Goal: Task Accomplishment & Management: Use online tool/utility

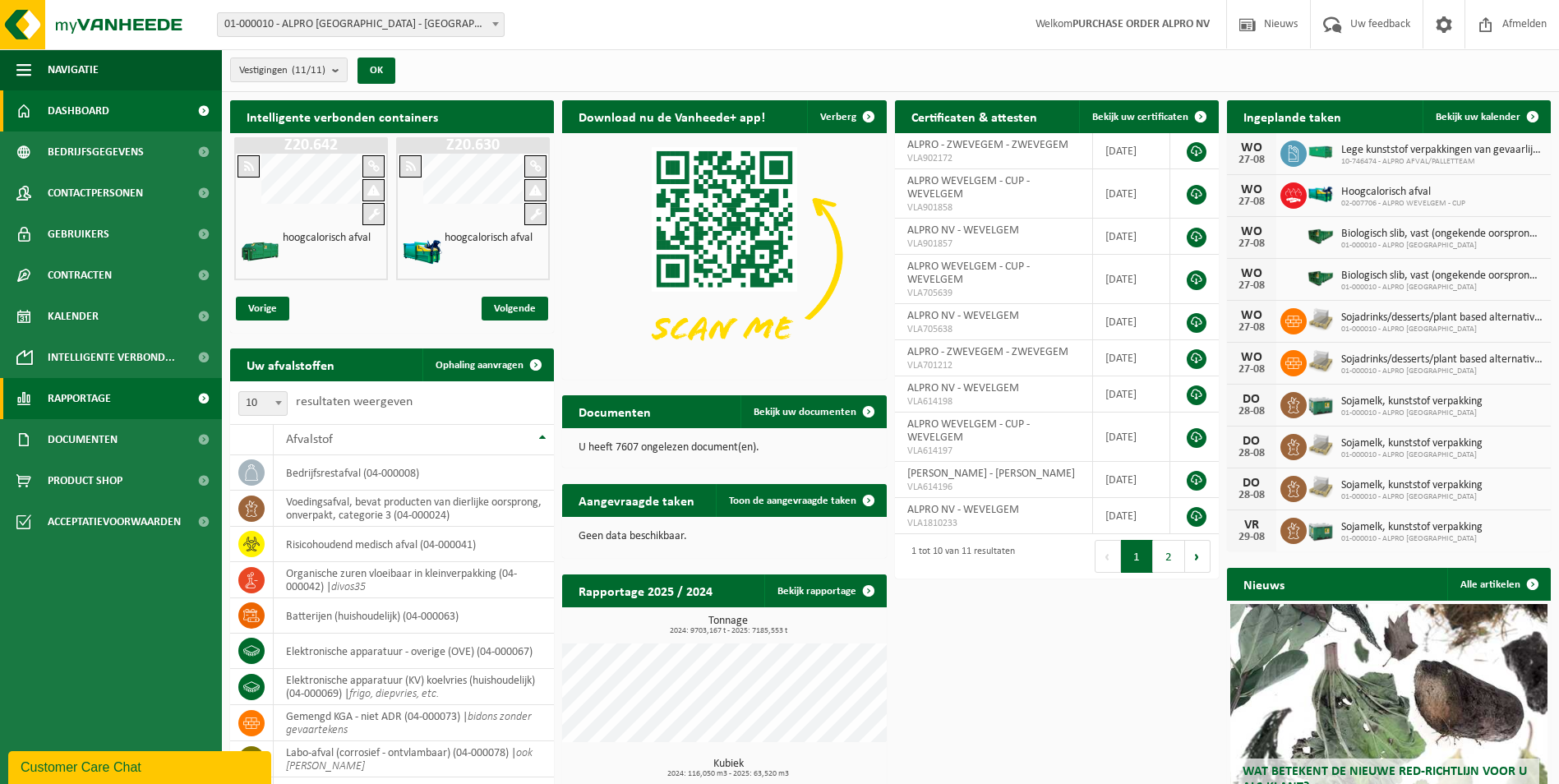
click at [74, 399] on span "Rapportage" at bounding box center [80, 398] width 63 height 41
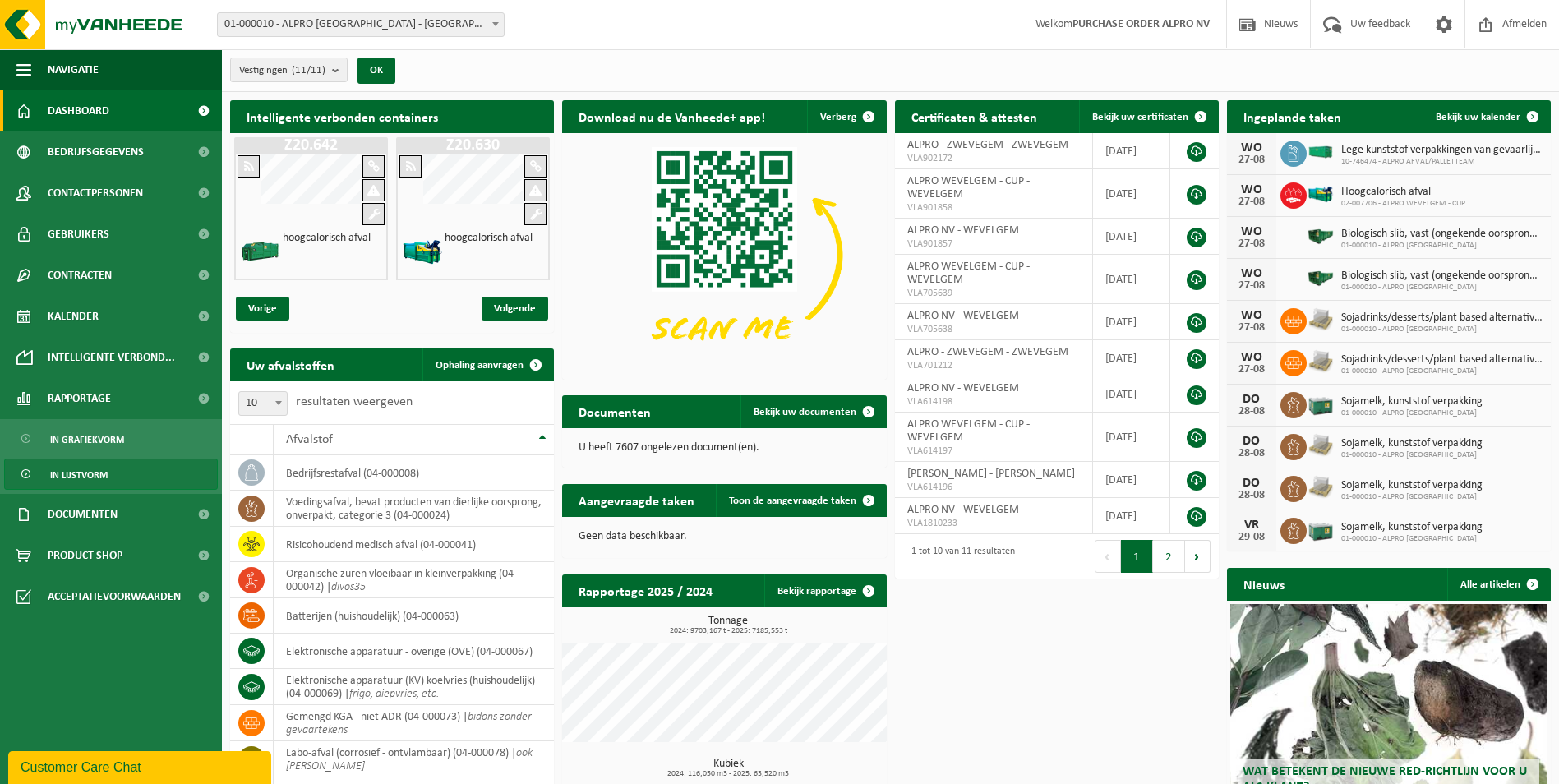
click at [68, 474] on span "In lijstvorm" at bounding box center [79, 475] width 58 height 32
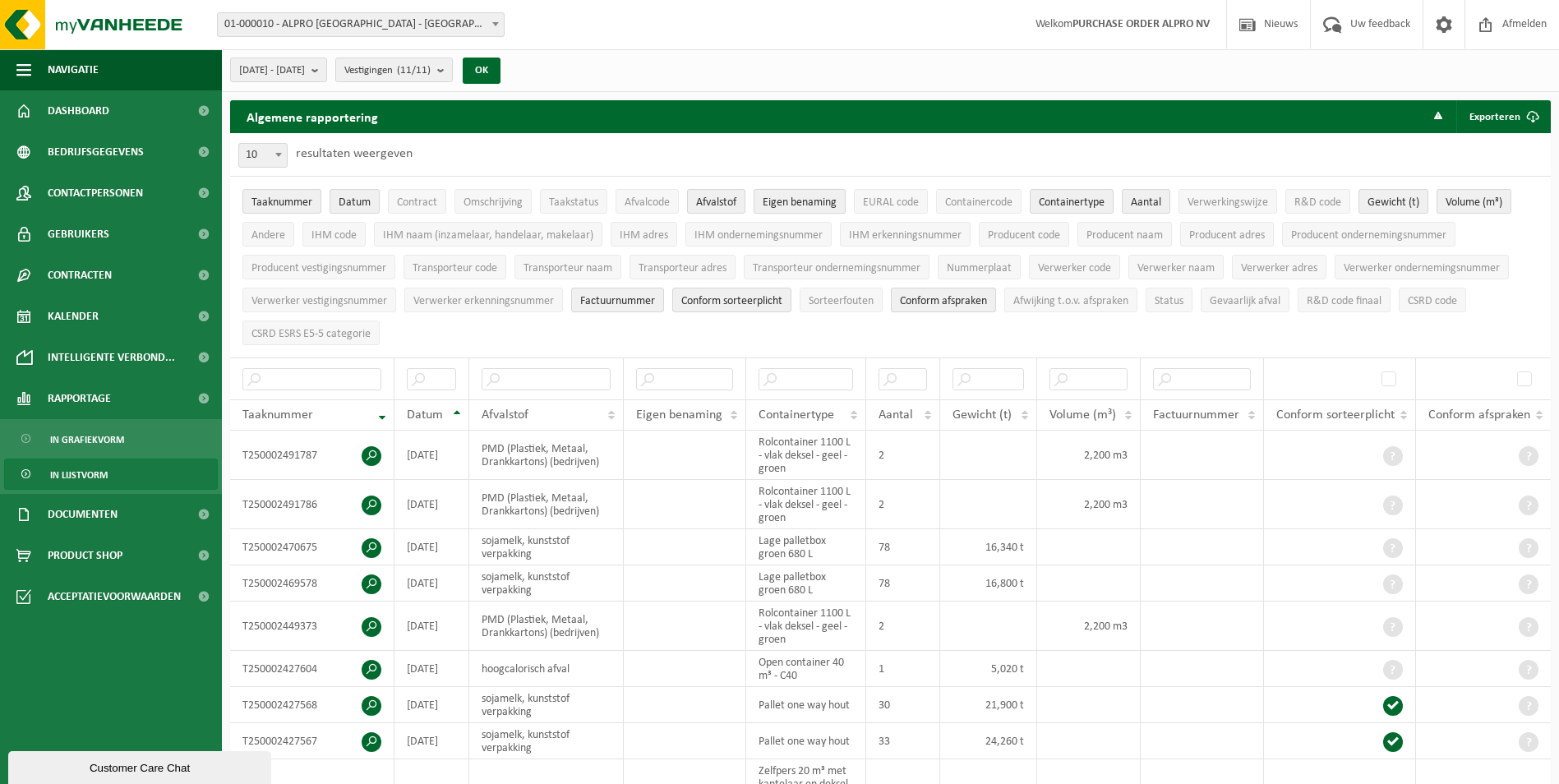
click at [807, 198] on span "Eigen benaming" at bounding box center [799, 203] width 74 height 13
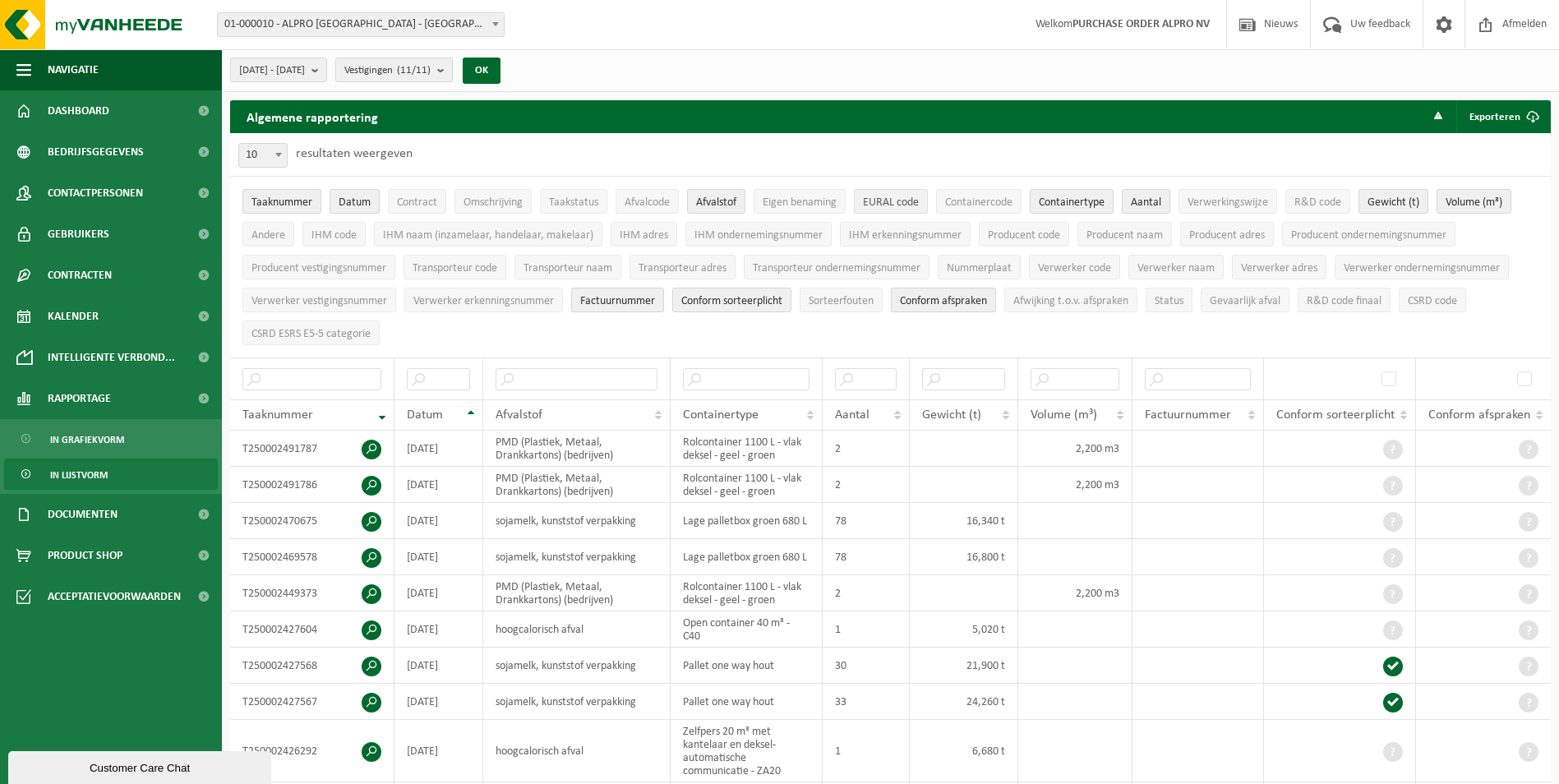
click at [870, 196] on span "EURAL code" at bounding box center [891, 203] width 56 height 13
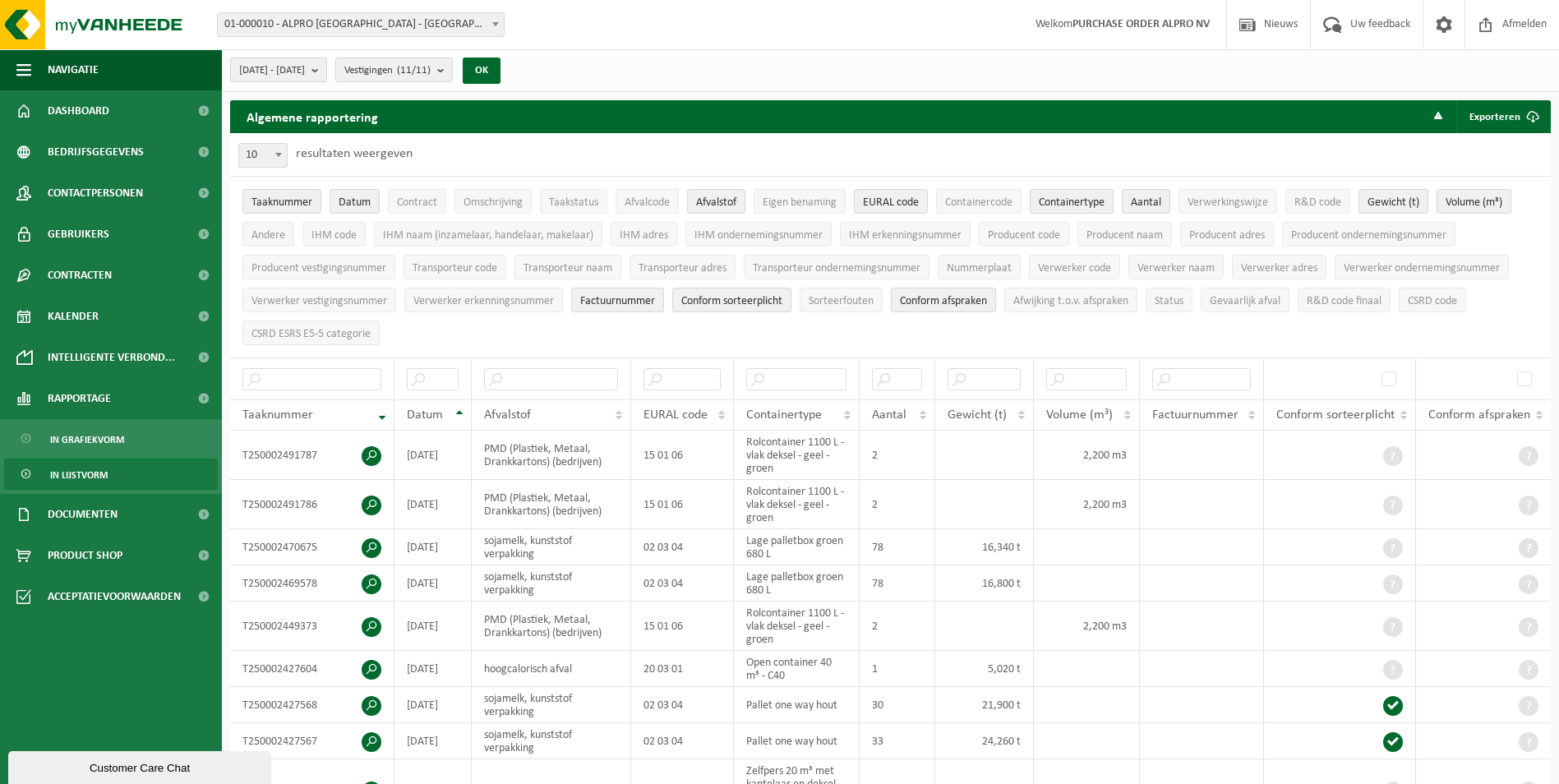
click at [1058, 200] on span "Containertype" at bounding box center [1072, 203] width 66 height 13
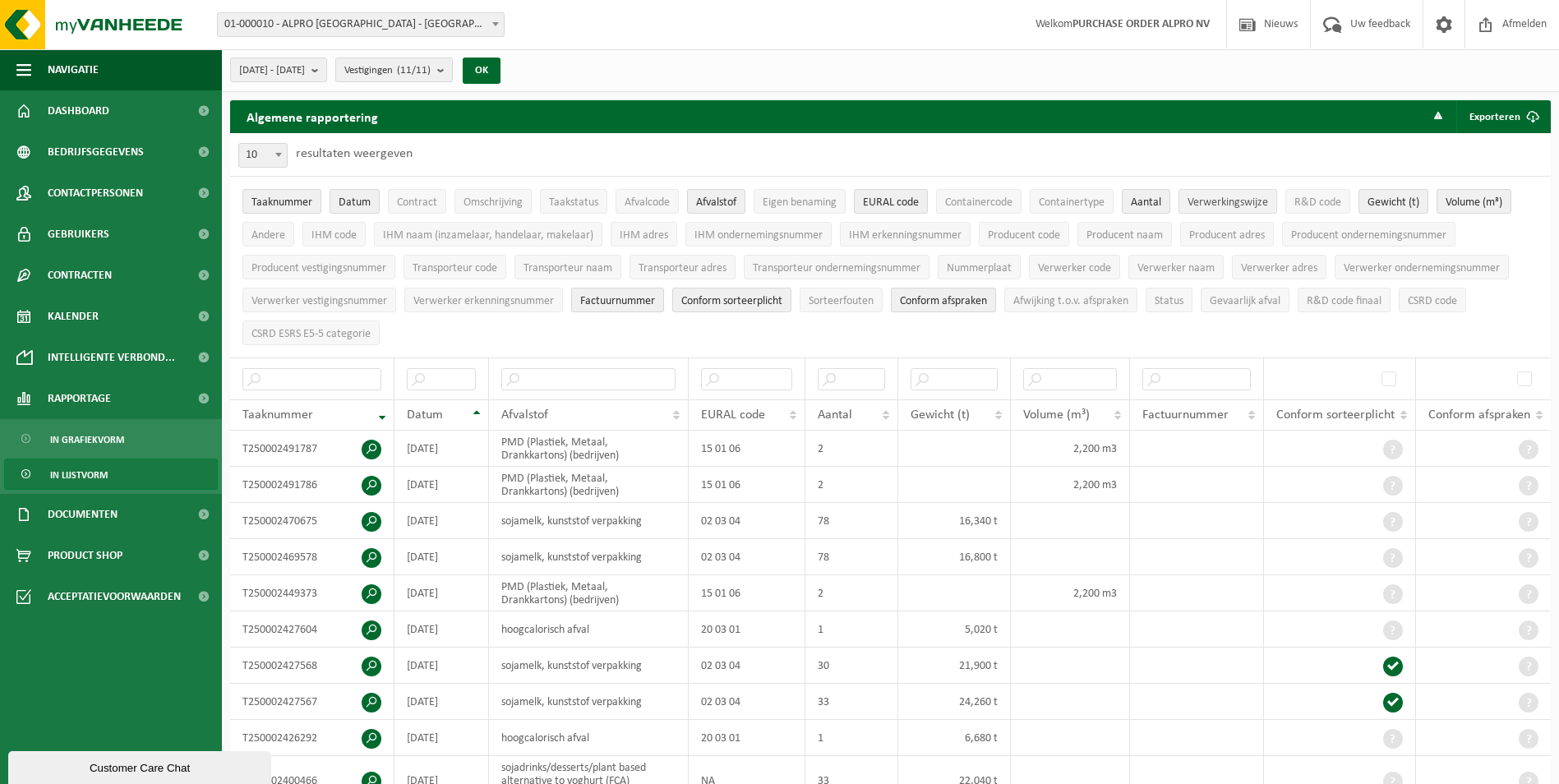
click at [1224, 202] on span "Verwerkingswijze" at bounding box center [1227, 203] width 80 height 13
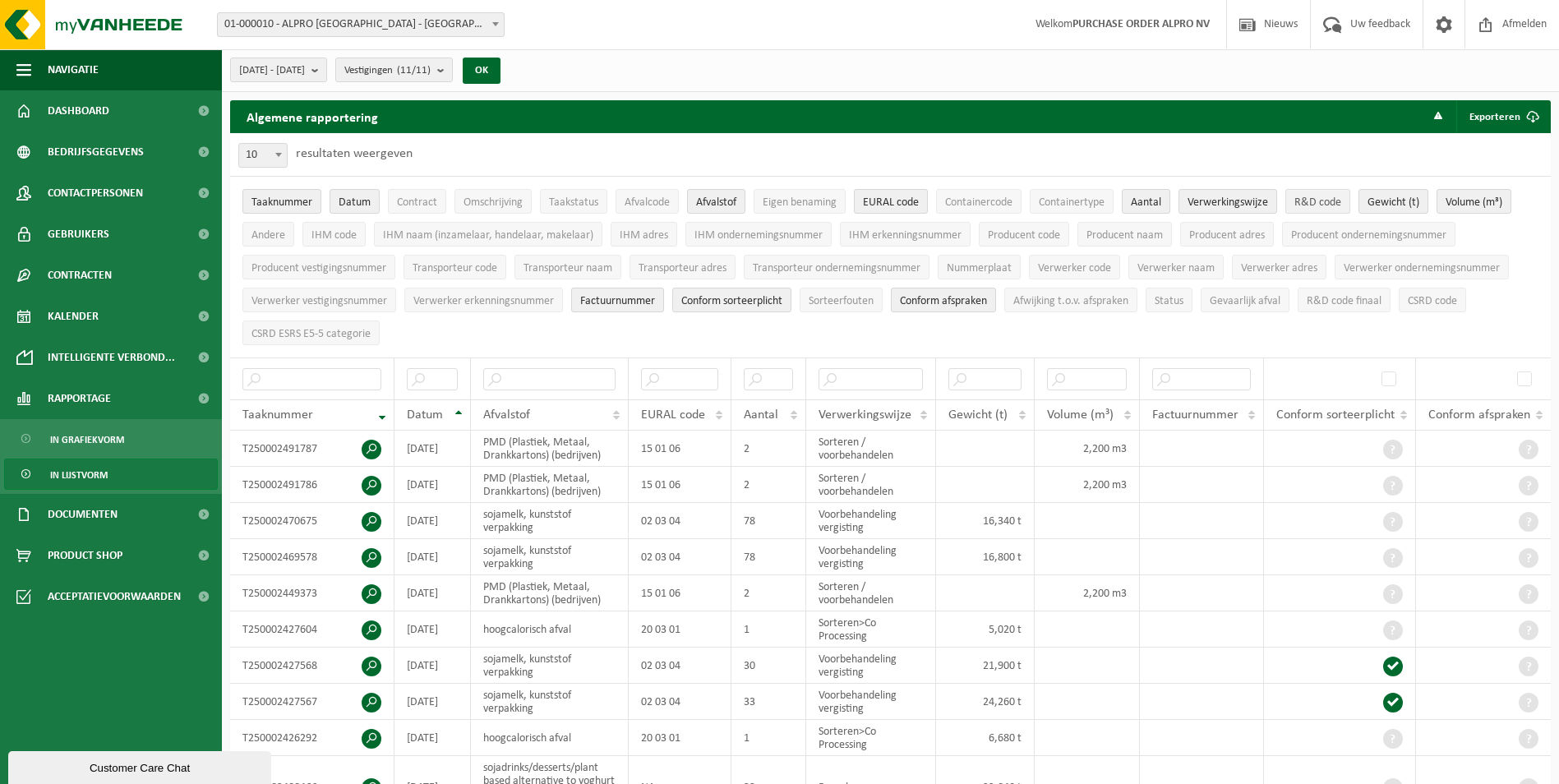
click at [1309, 203] on span "R&D code" at bounding box center [1318, 203] width 47 height 13
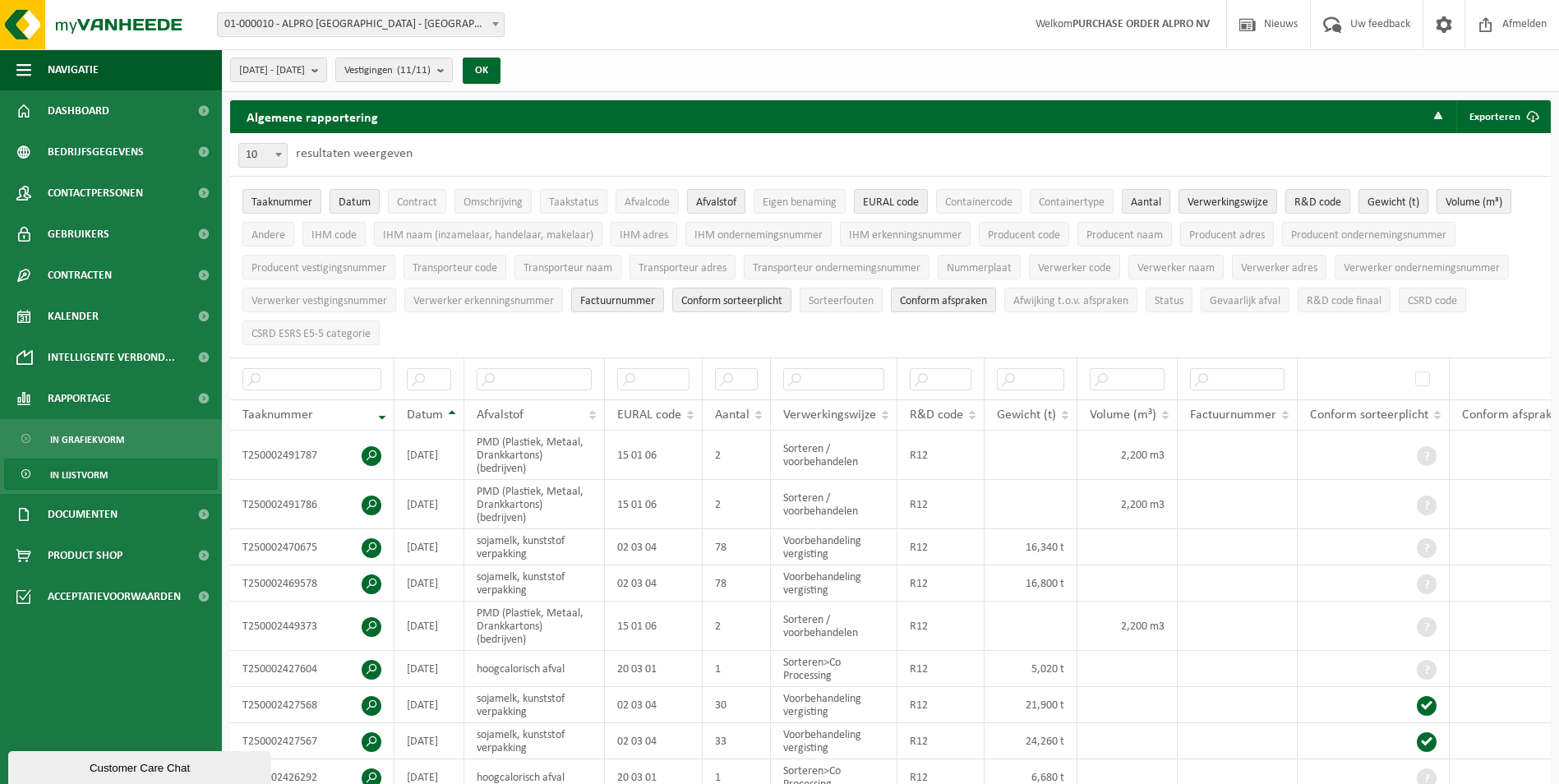
click at [1476, 203] on span "Volume (m³)" at bounding box center [1473, 203] width 57 height 13
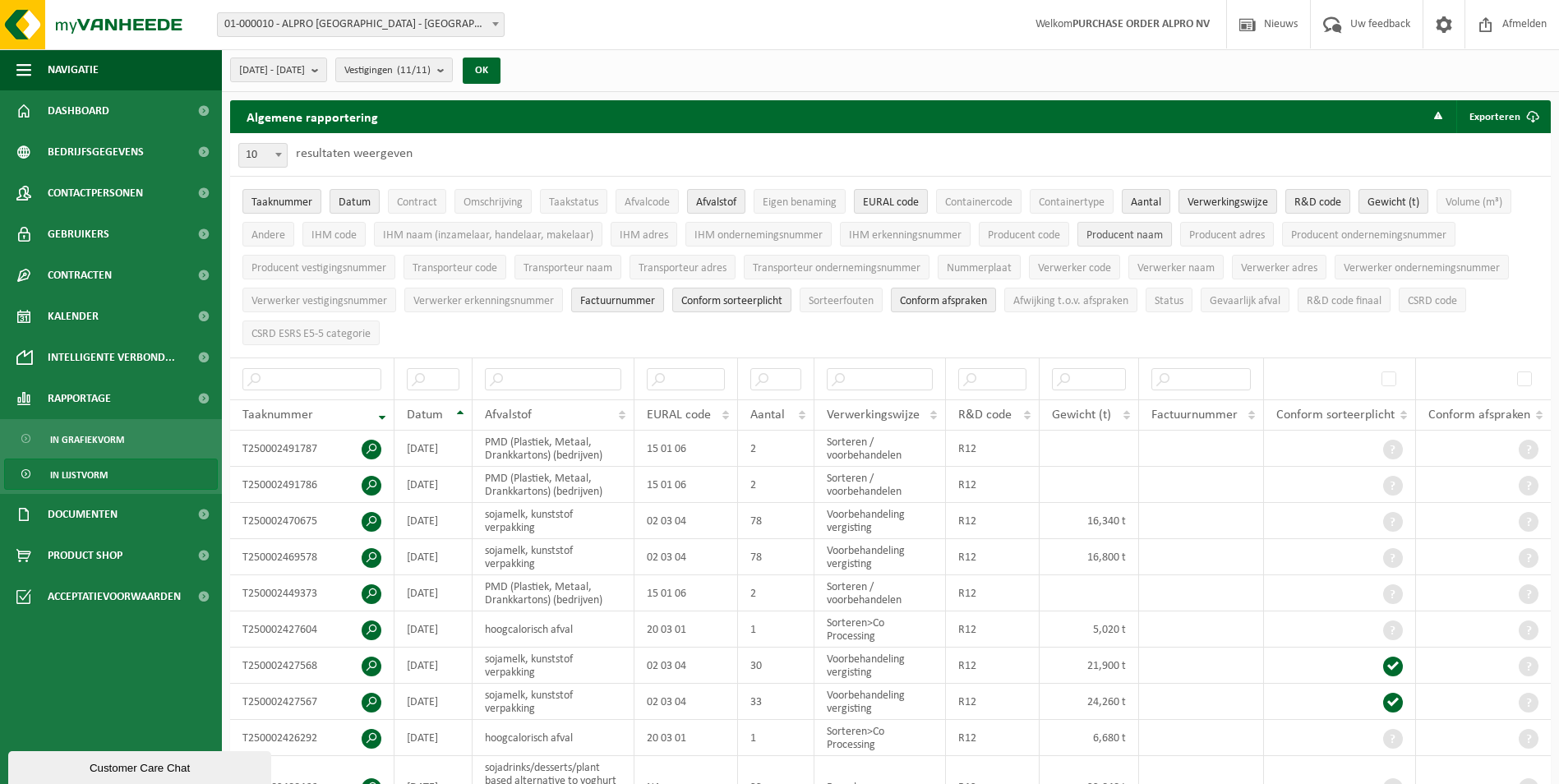
click at [1103, 240] on span "Producent naam" at bounding box center [1124, 236] width 77 height 13
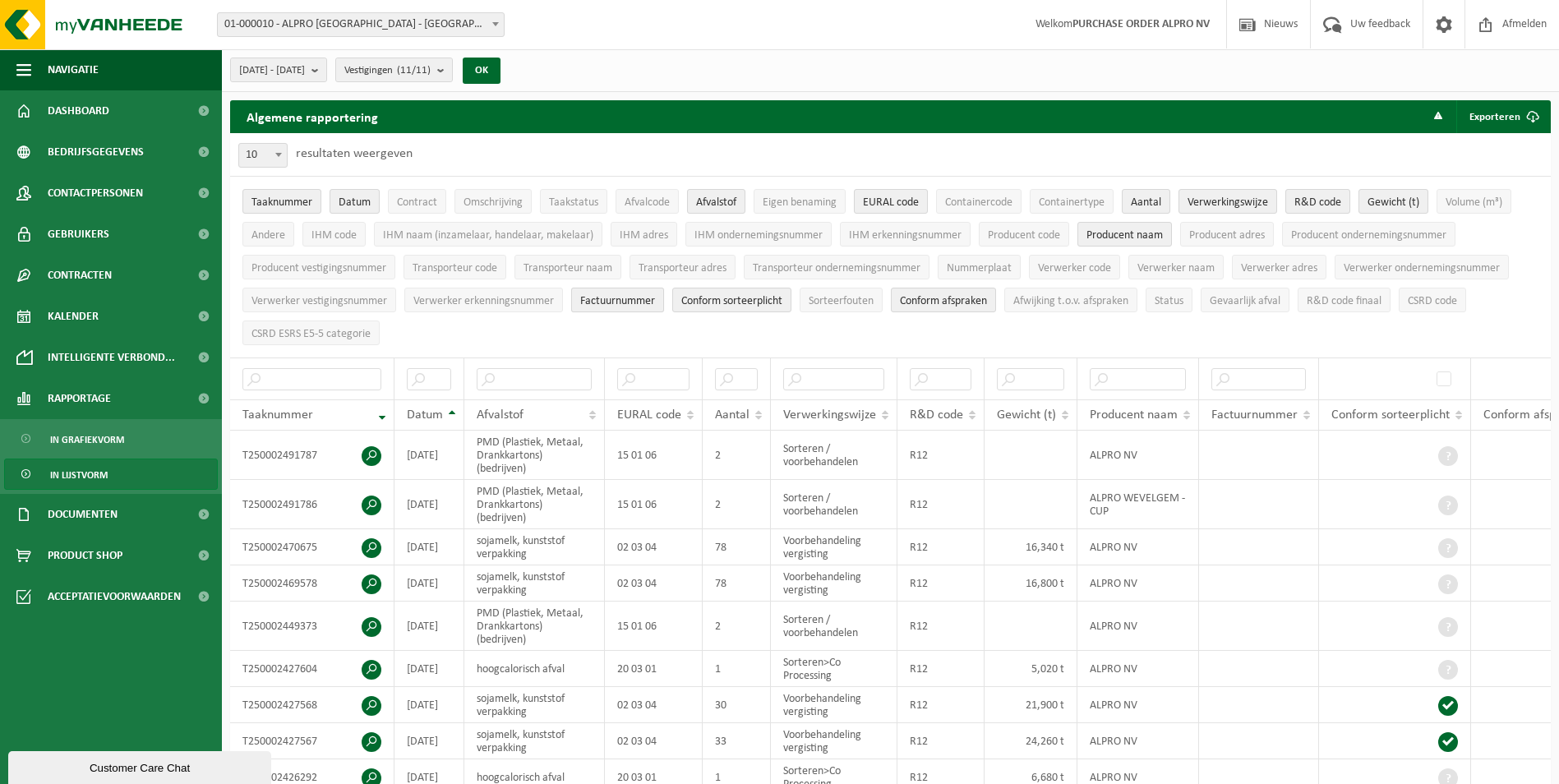
click at [609, 301] on span "Factuurnummer" at bounding box center [618, 301] width 75 height 13
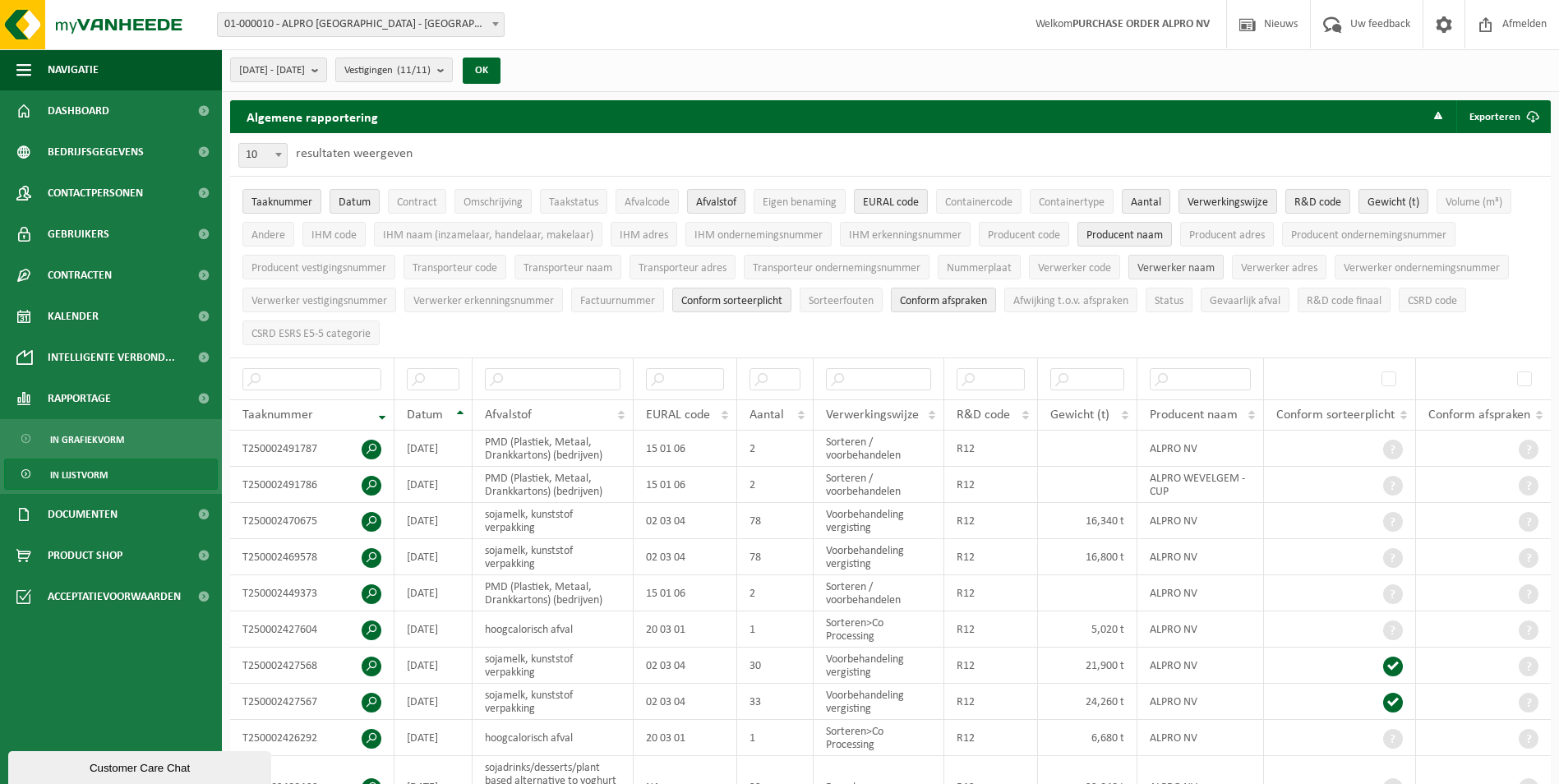
click at [1166, 268] on span "Verwerker naam" at bounding box center [1176, 269] width 77 height 13
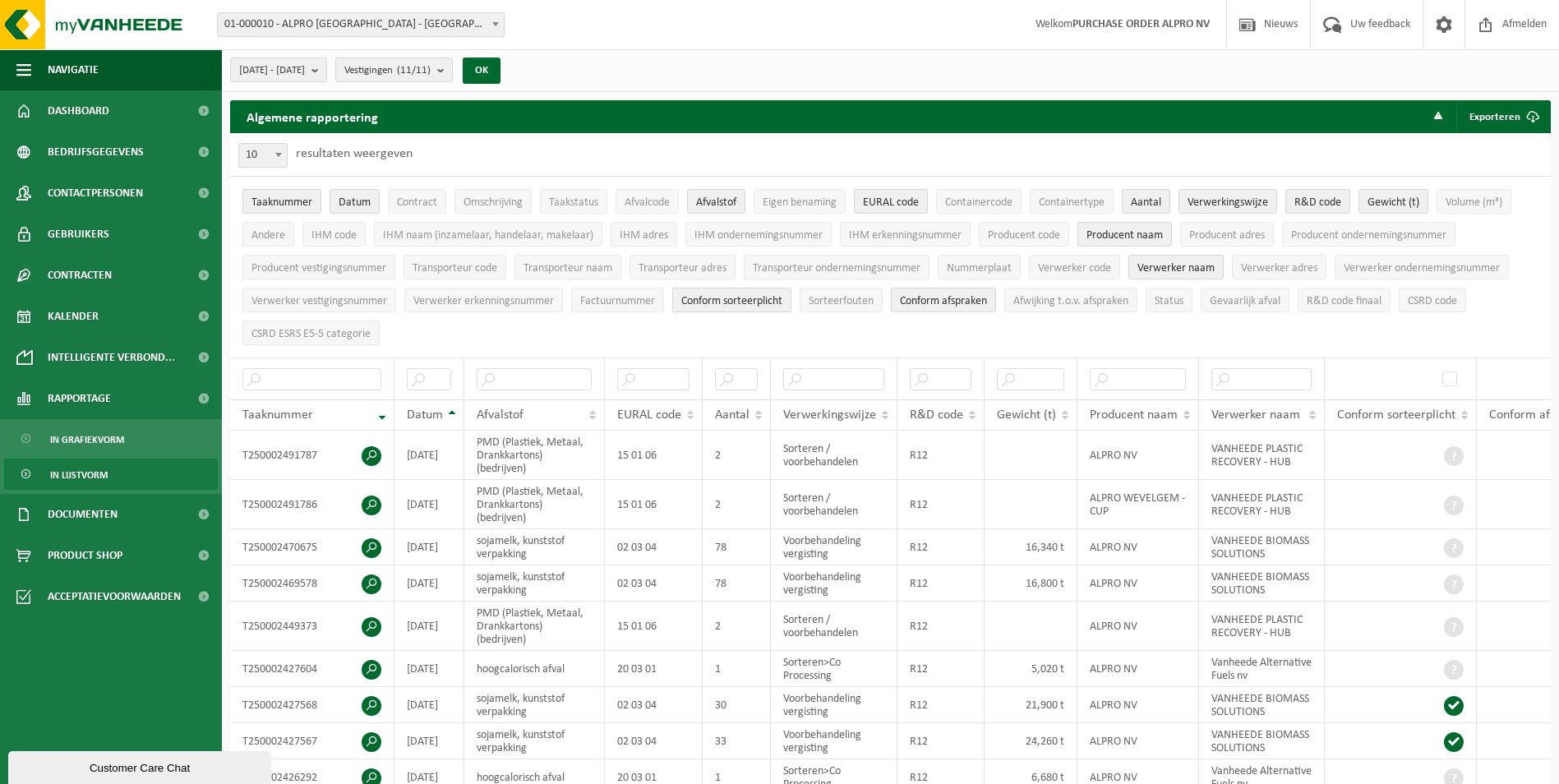
click at [732, 298] on span "Conform sorteerplicht" at bounding box center [732, 301] width 101 height 13
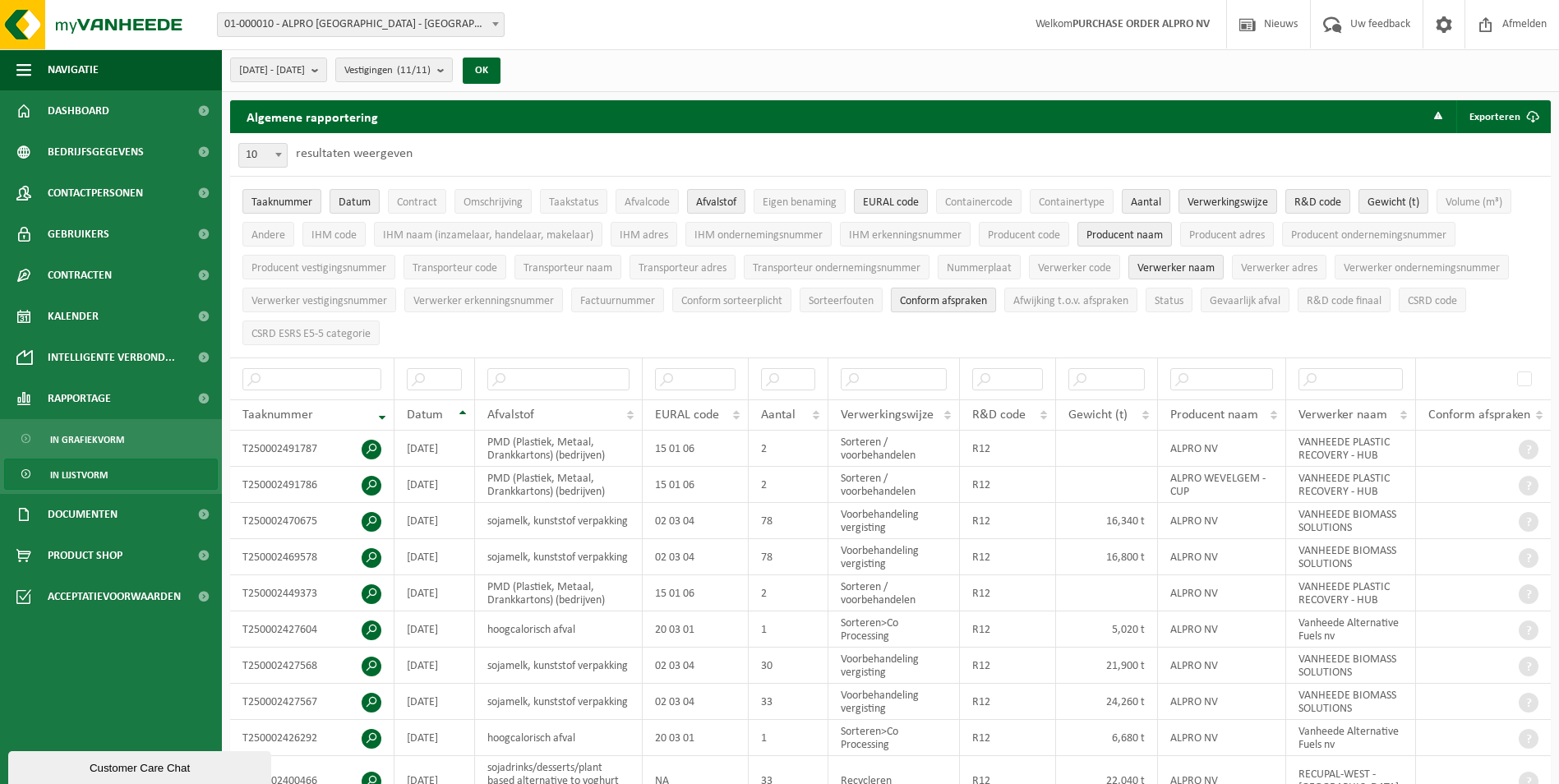
click at [946, 295] on span "Conform afspraken" at bounding box center [943, 301] width 87 height 13
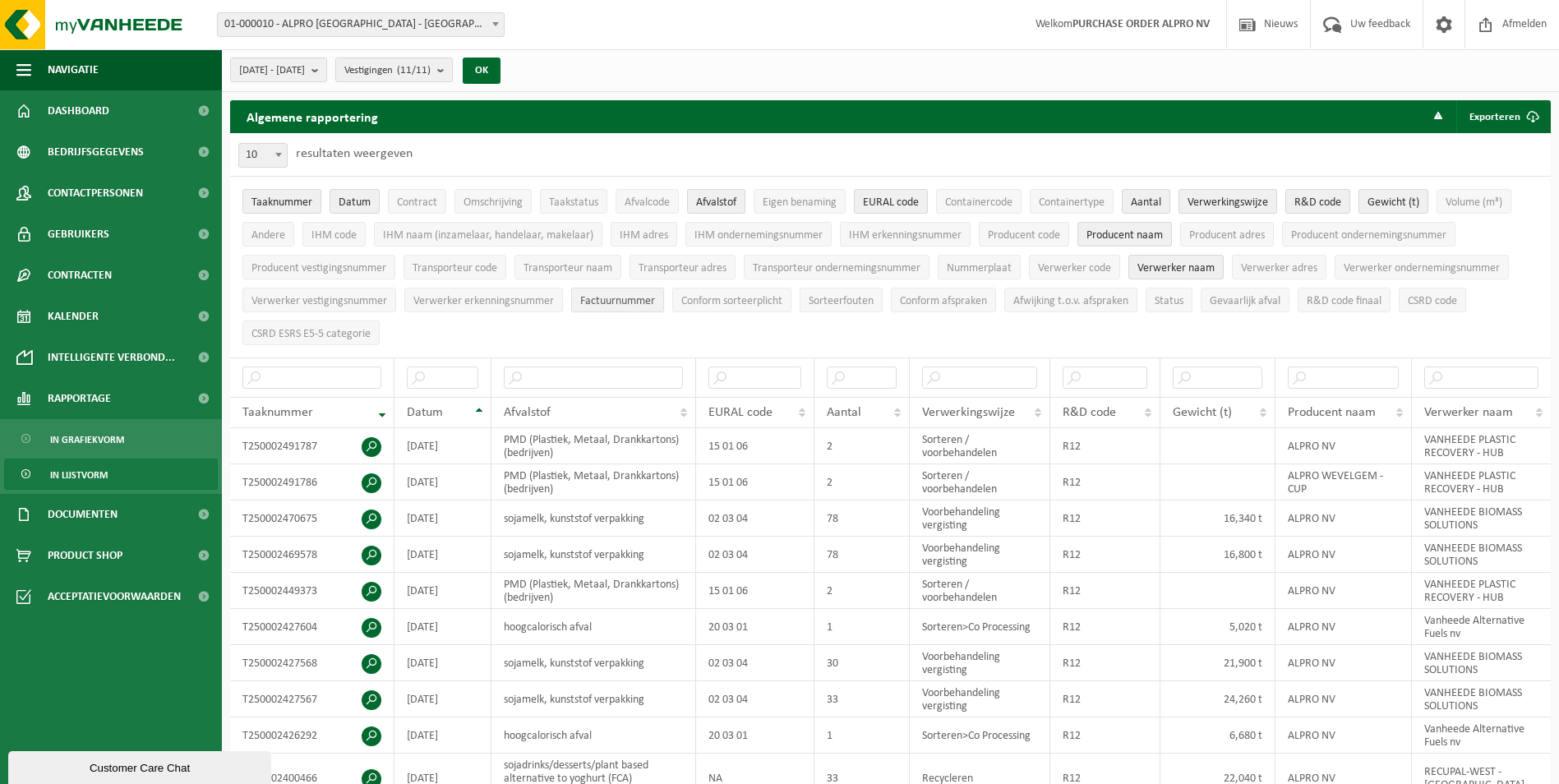
click at [638, 299] on span "Factuurnummer" at bounding box center [618, 301] width 75 height 13
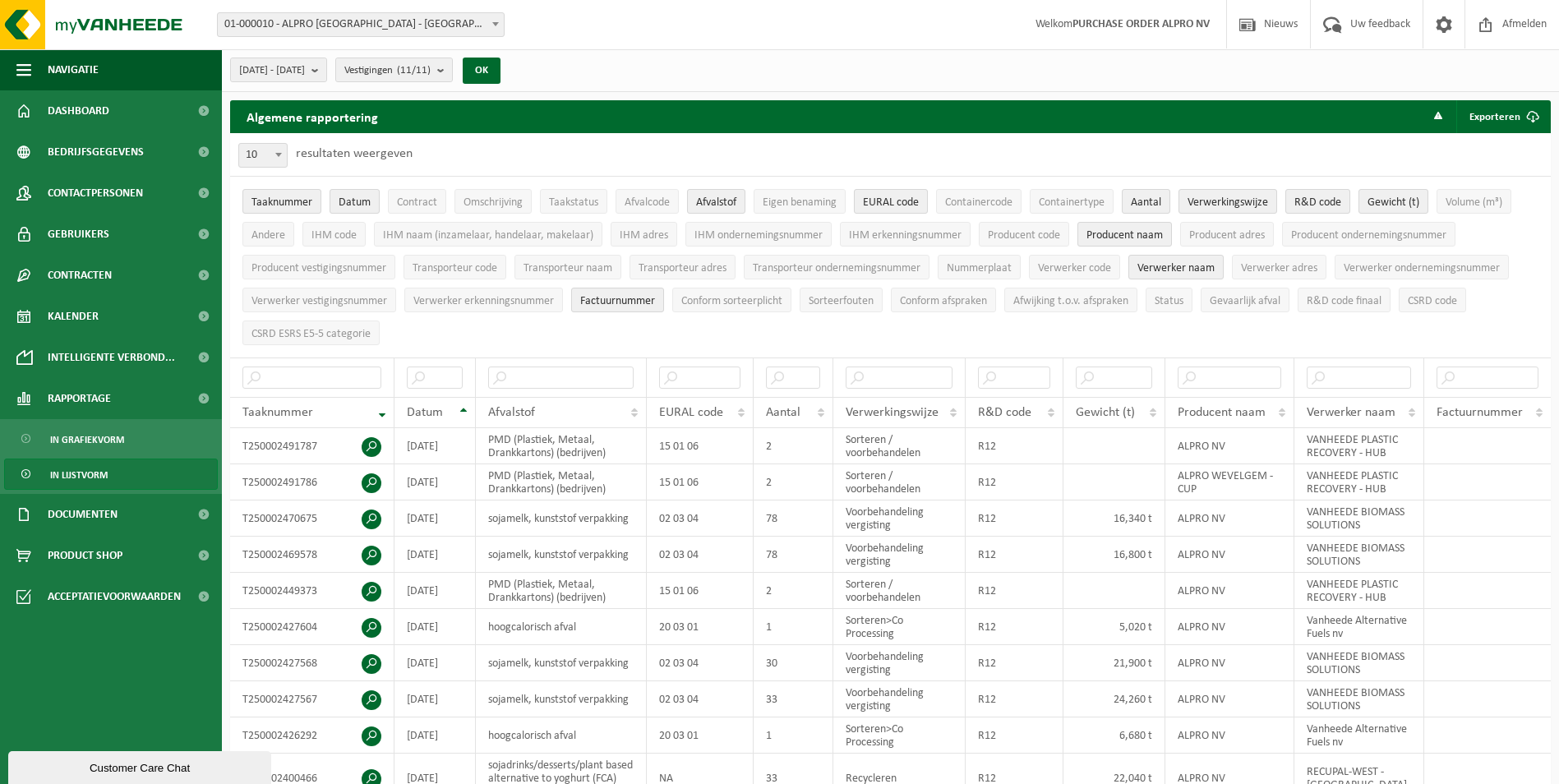
click at [383, 28] on span "01-000010 - ALPRO [GEOGRAPHIC_DATA] - [GEOGRAPHIC_DATA]" at bounding box center [361, 24] width 286 height 23
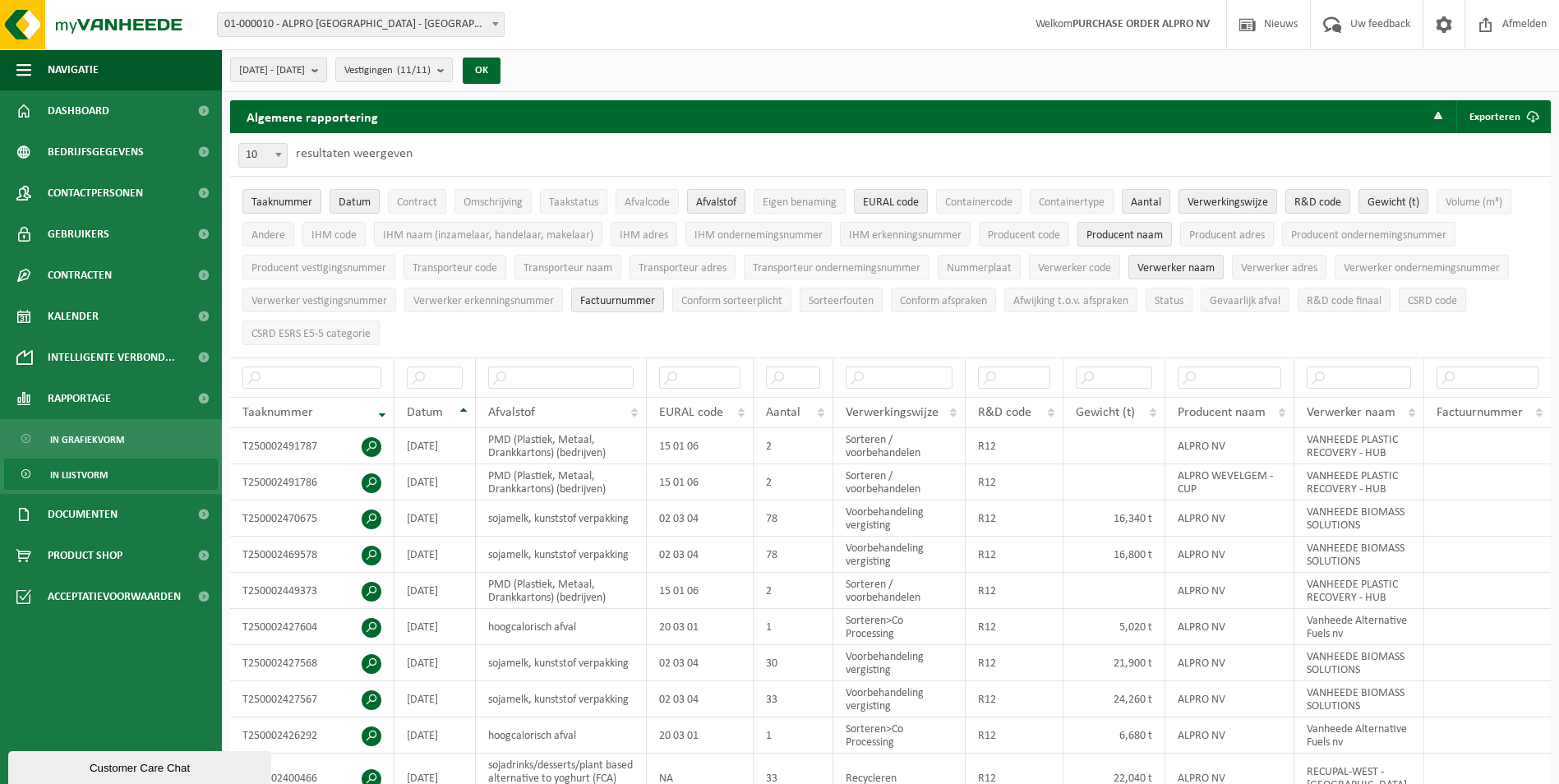
click at [631, 73] on div "[DATE] - [DATE] Huidige maand Vorige maand Laatste 6 maanden Huidig jaar Vorig …" at bounding box center [890, 71] width 1337 height 43
click at [326, 74] on b "submit" at bounding box center [318, 70] width 14 height 23
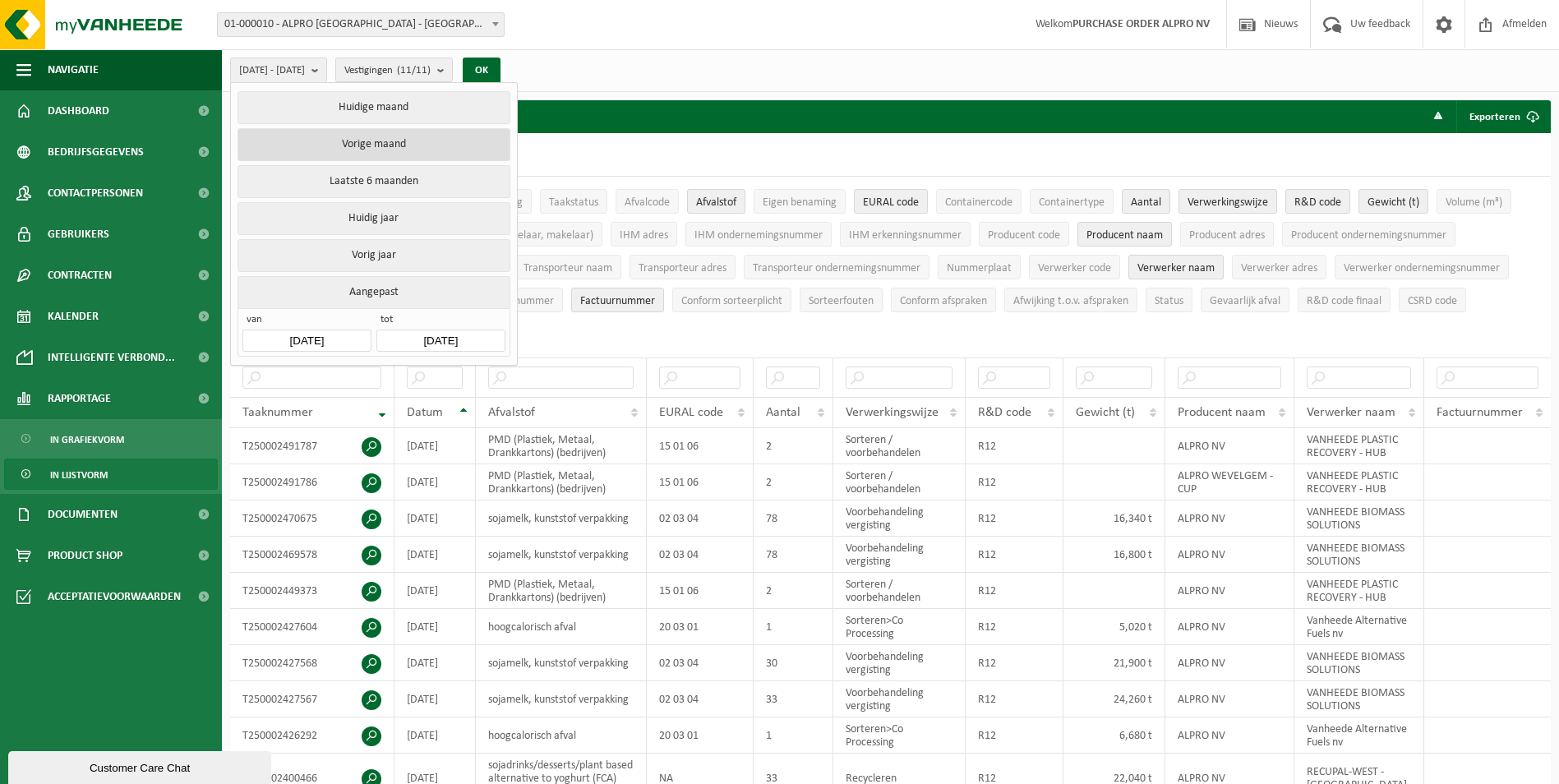
click at [405, 143] on button "Vorige maand" at bounding box center [373, 145] width 272 height 33
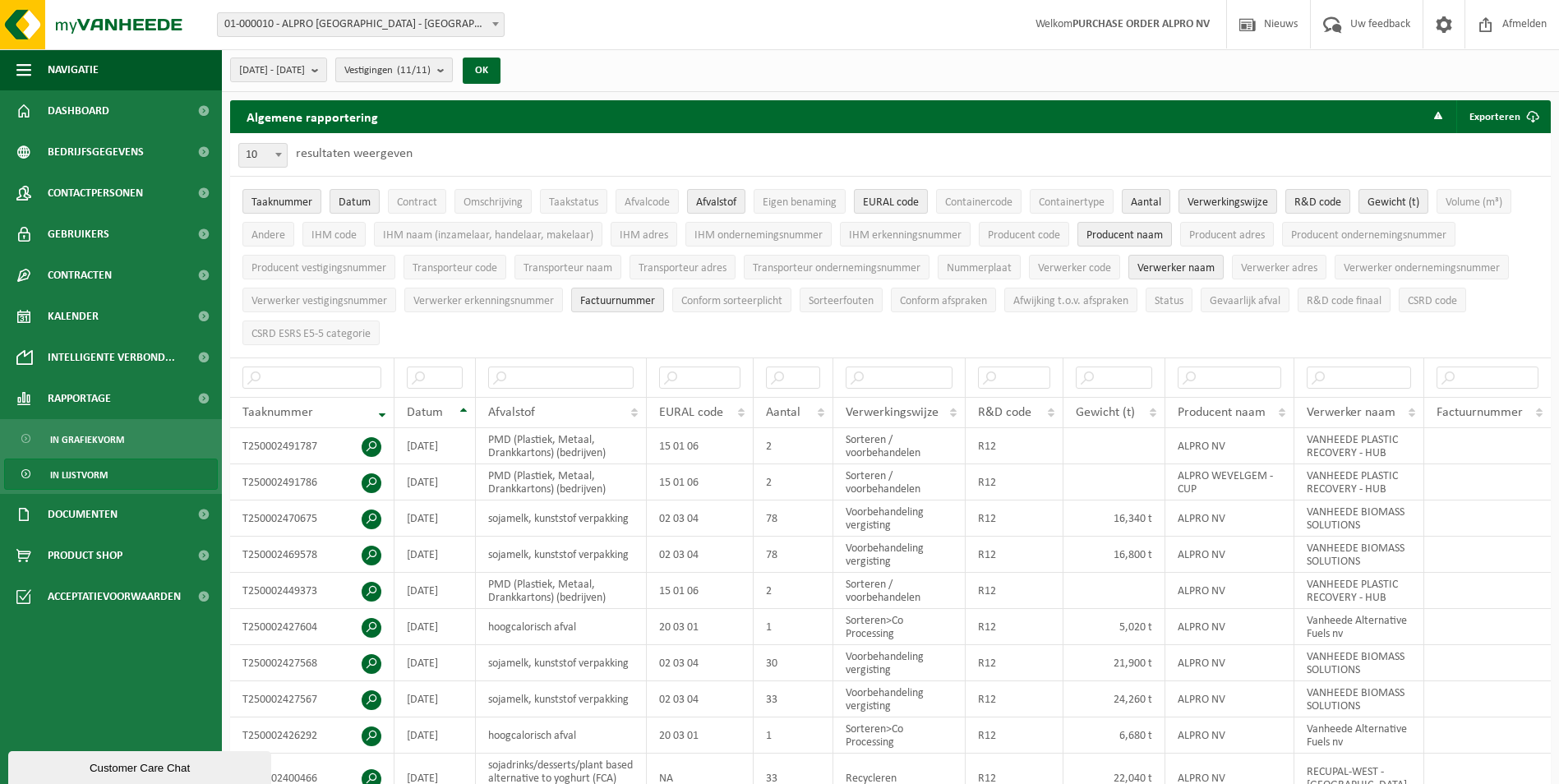
click at [430, 70] on count "(11/11)" at bounding box center [413, 71] width 33 height 11
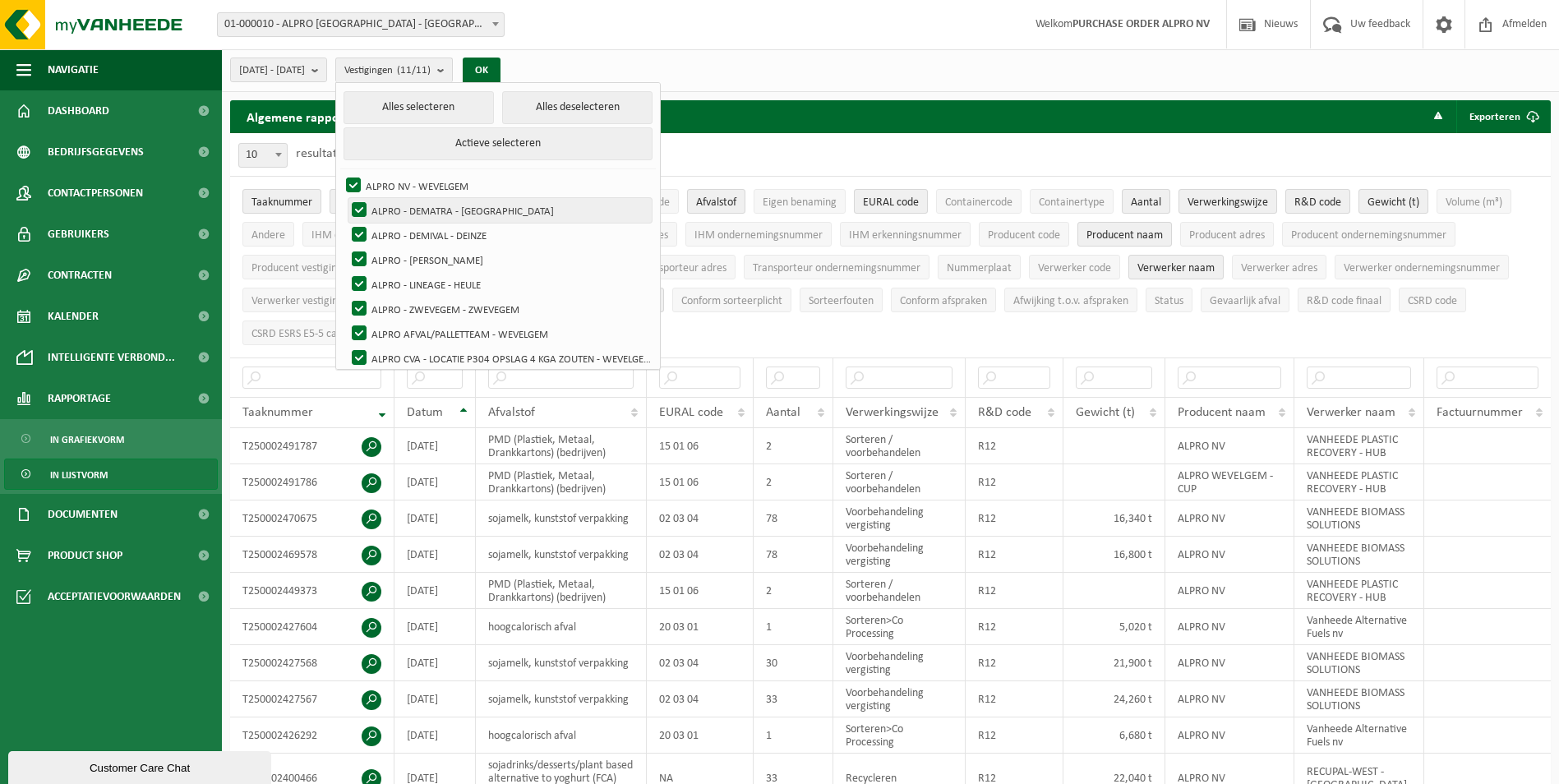
click at [493, 214] on label "ALPRO - DEMATRA - [GEOGRAPHIC_DATA]" at bounding box center [499, 210] width 303 height 24
click at [346, 198] on input "ALPRO - DEMATRA - [GEOGRAPHIC_DATA]" at bounding box center [345, 197] width 1 height 1
click at [492, 213] on label "ALPRO - DEMATRA - [GEOGRAPHIC_DATA]" at bounding box center [499, 210] width 303 height 24
click at [346, 198] on input "ALPRO - DEMATRA - [GEOGRAPHIC_DATA]" at bounding box center [345, 197] width 1 height 1
click at [492, 213] on label "ALPRO - DEMATRA - [GEOGRAPHIC_DATA]" at bounding box center [499, 210] width 303 height 24
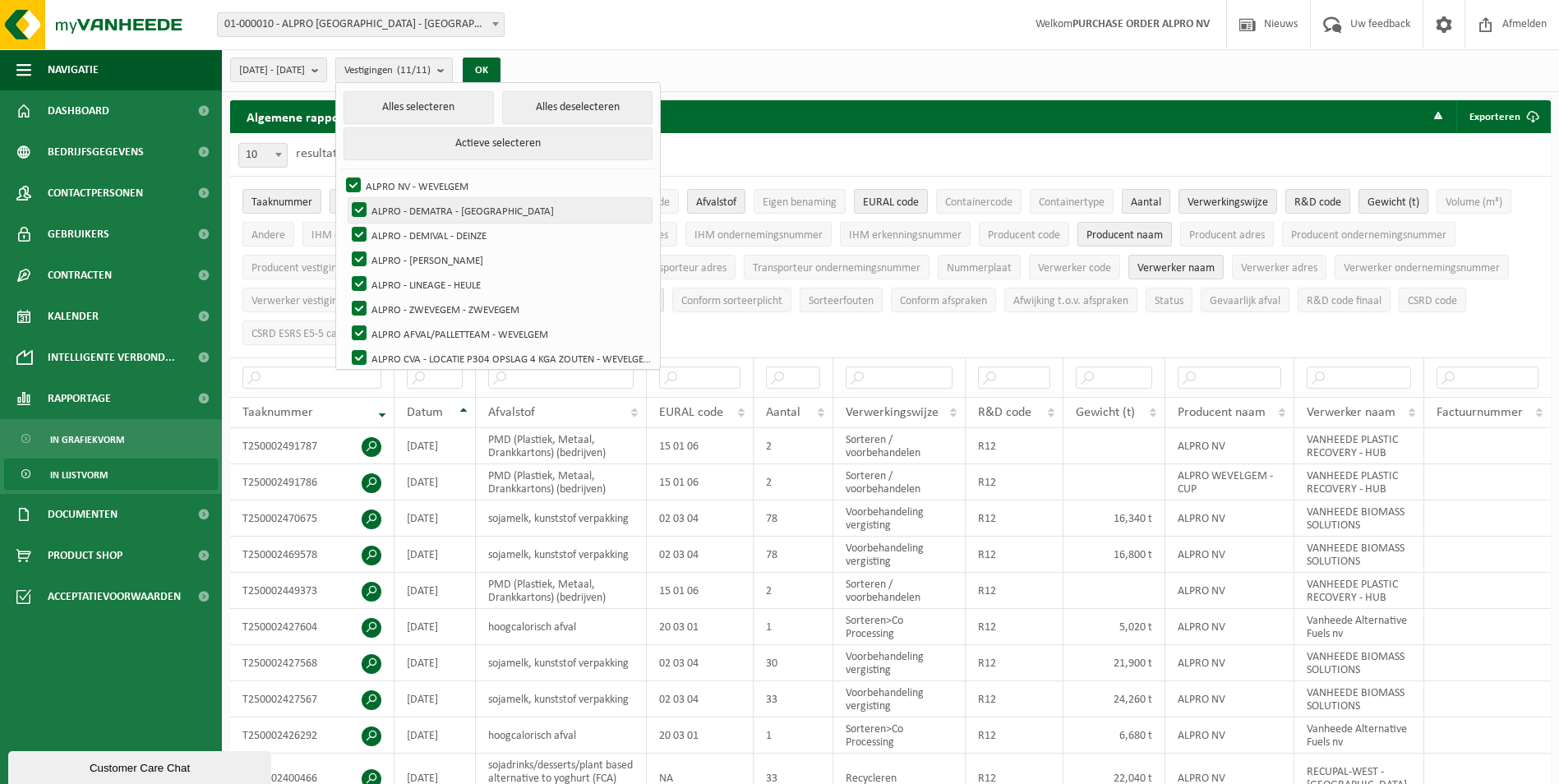
click at [346, 198] on input "ALPRO - DEMATRA - [GEOGRAPHIC_DATA]" at bounding box center [345, 197] width 1 height 1
checkbox input "false"
click at [491, 230] on label "ALPRO - DEMIVAL - DEINZE" at bounding box center [499, 234] width 303 height 24
click at [346, 222] on input "ALPRO - DEMIVAL - DEINZE" at bounding box center [345, 222] width 1 height 1
checkbox input "false"
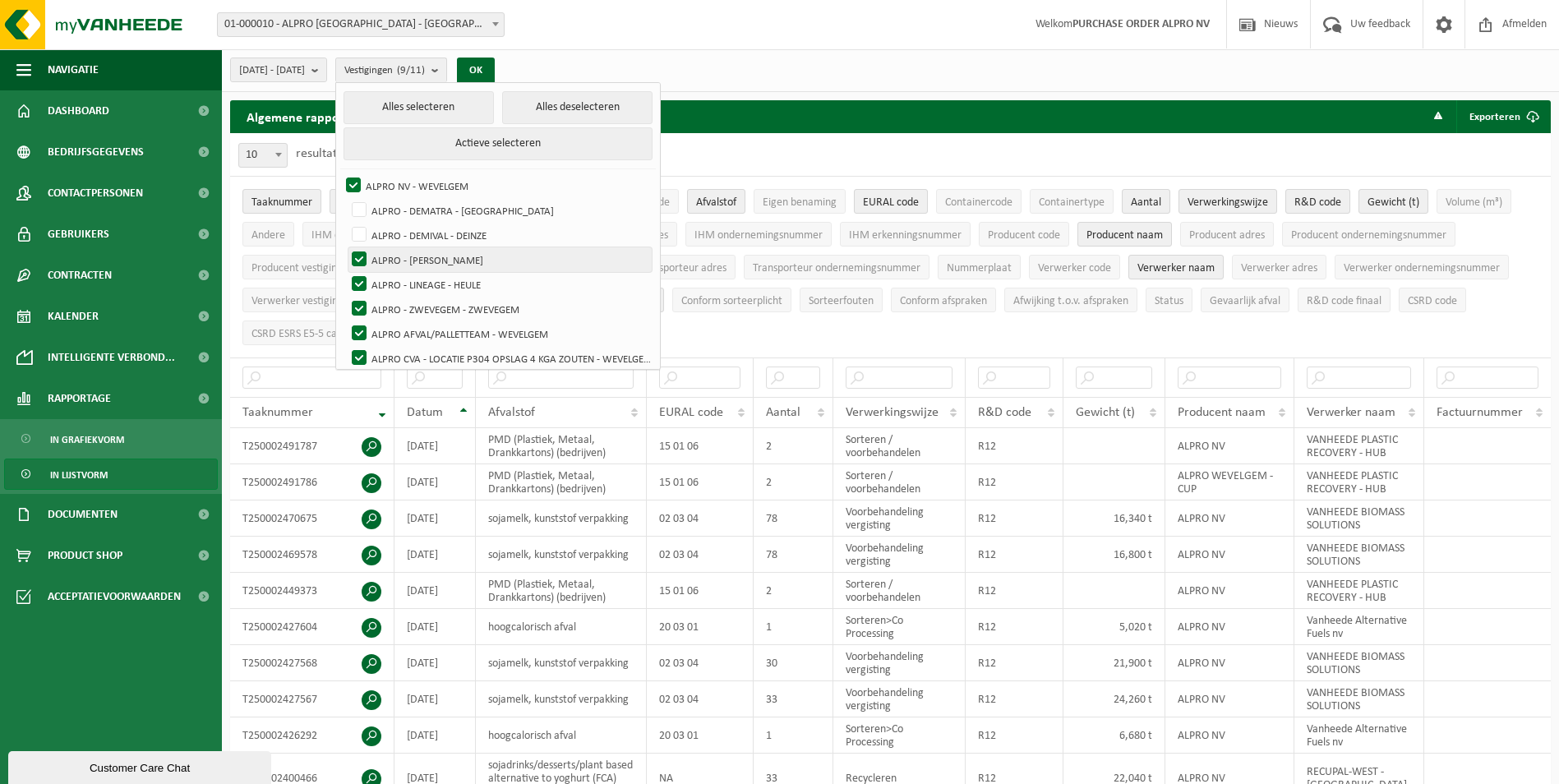
click at [487, 258] on label "ALPRO - [PERSON_NAME]" at bounding box center [499, 260] width 303 height 24
click at [346, 248] on input "ALPRO - [PERSON_NAME]" at bounding box center [345, 247] width 1 height 1
checkbox input "false"
click at [493, 282] on label "ALPRO - LINEAGE - HEULE" at bounding box center [499, 284] width 303 height 24
click at [346, 272] on input "ALPRO - LINEAGE - HEULE" at bounding box center [345, 271] width 1 height 1
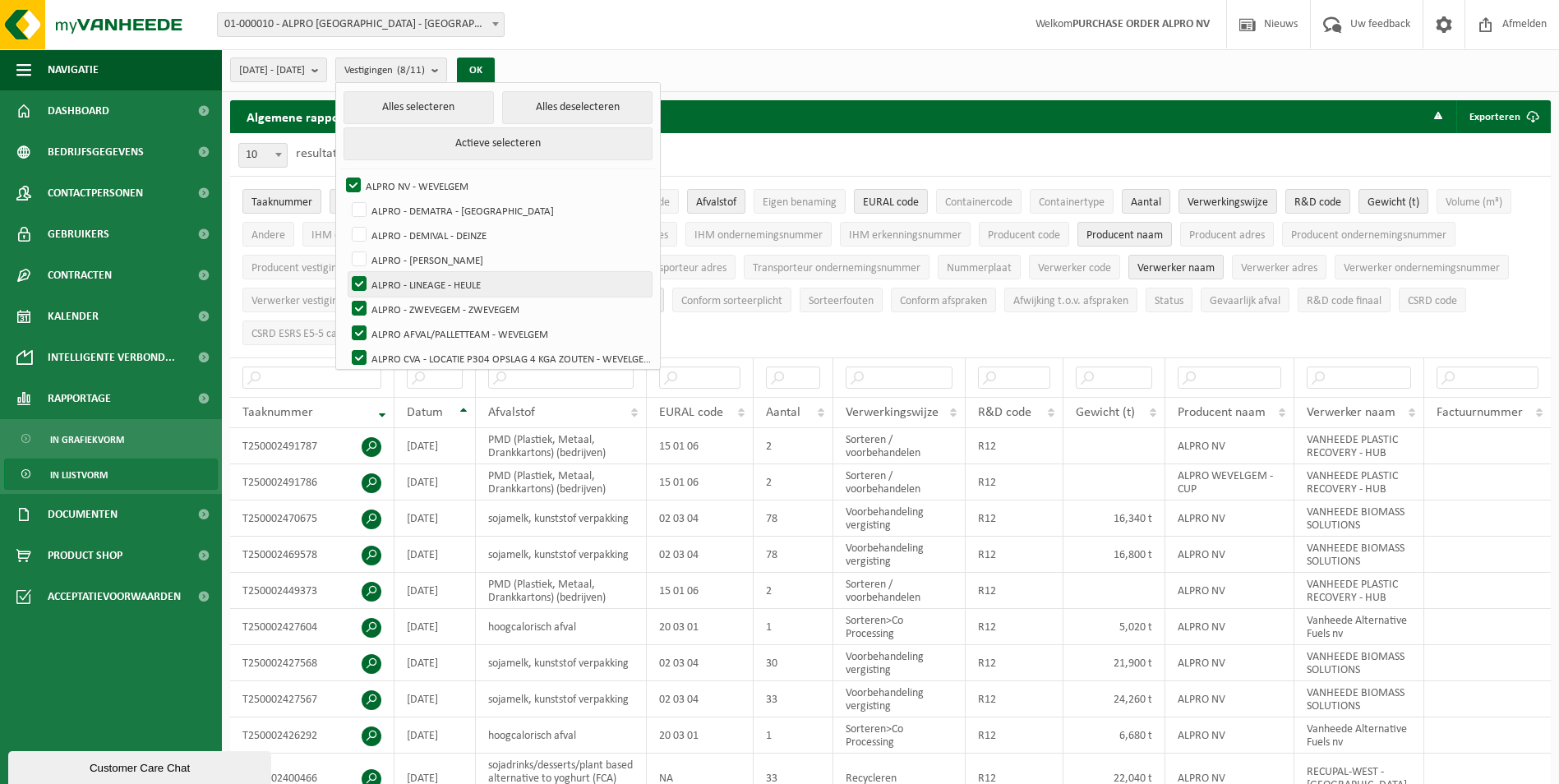
checkbox input "false"
click at [520, 308] on label "ALPRO - ZWEVEGEM - ZWEVEGEM" at bounding box center [499, 308] width 303 height 24
click at [346, 297] on input "ALPRO - ZWEVEGEM - ZWEVEGEM" at bounding box center [345, 296] width 1 height 1
click at [520, 308] on label "ALPRO - ZWEVEGEM - ZWEVEGEM" at bounding box center [499, 308] width 303 height 24
click at [346, 297] on input "ALPRO - ZWEVEGEM - ZWEVEGEM" at bounding box center [345, 296] width 1 height 1
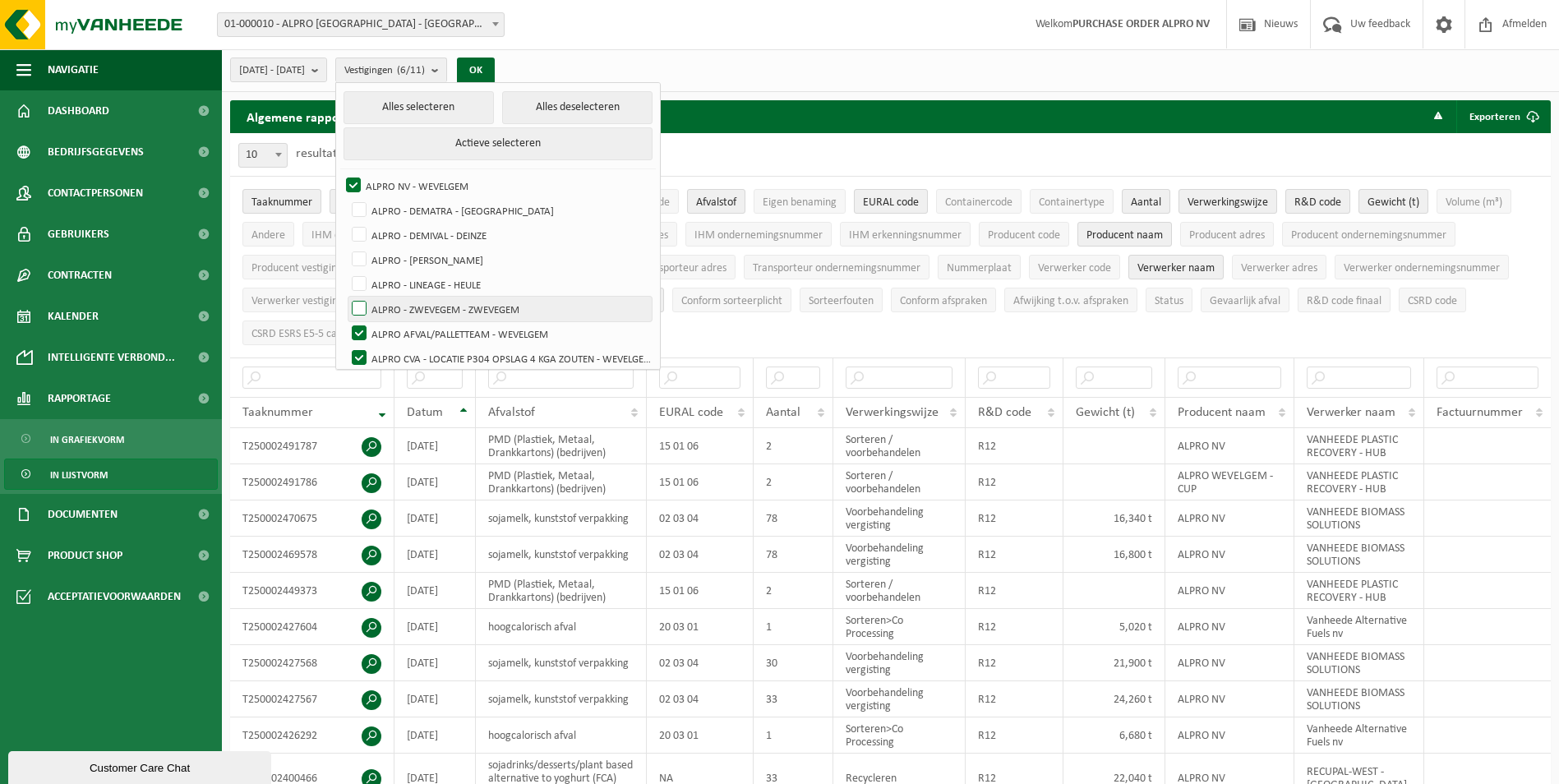
checkbox input "true"
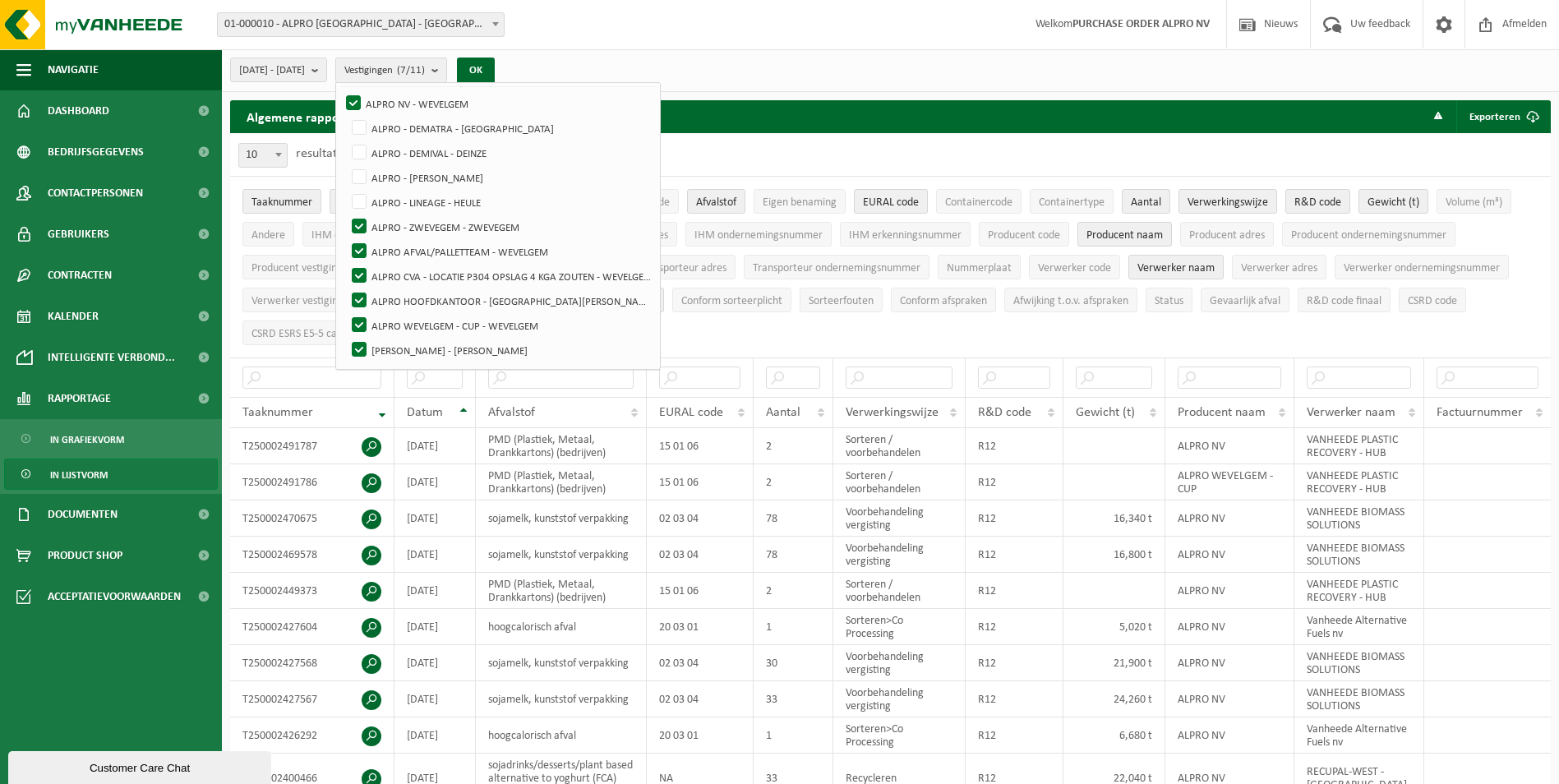
click at [814, 154] on div "10 25 50 100 10 resultaten weergeven" at bounding box center [890, 154] width 1320 height 43
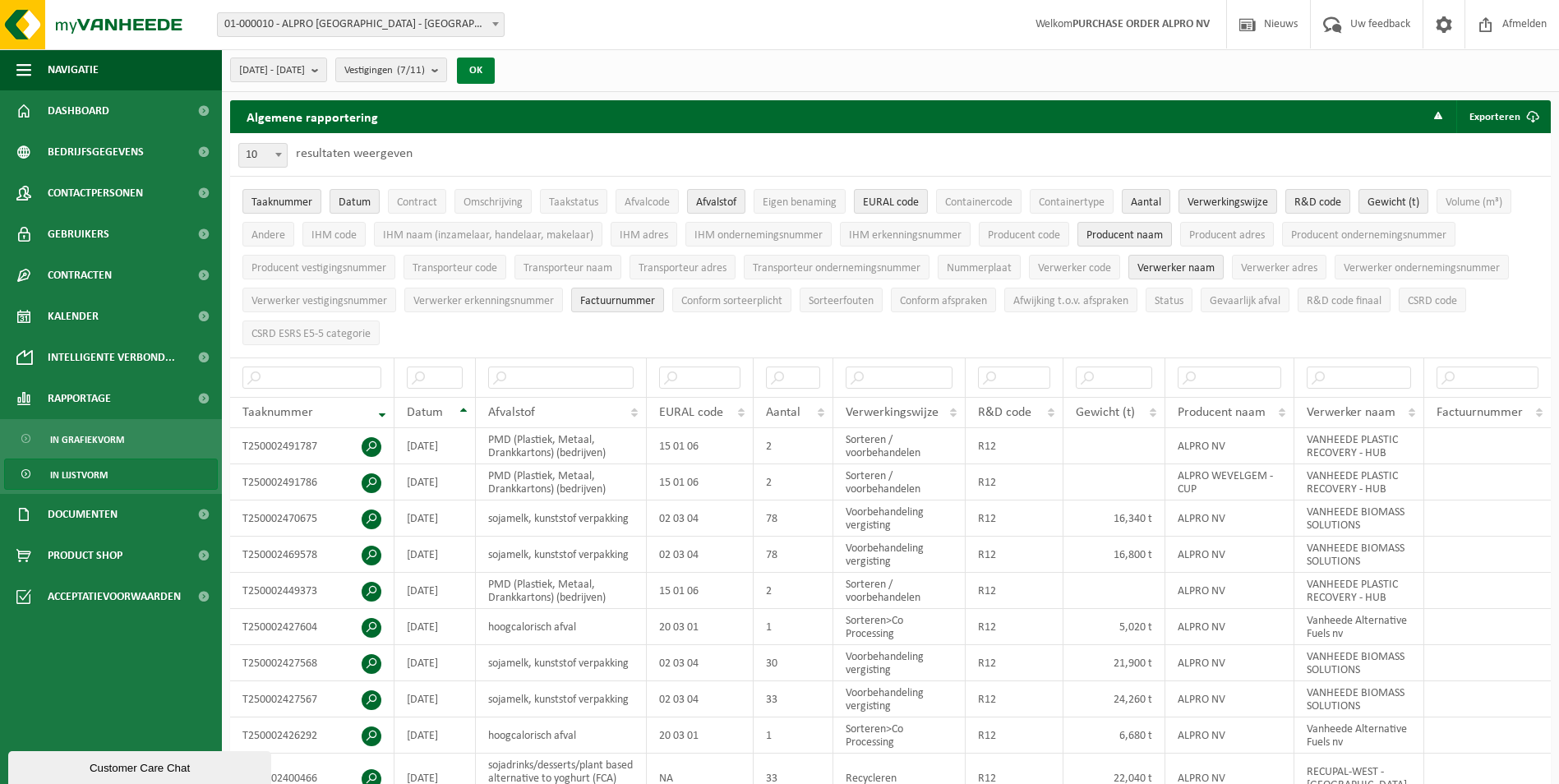
click at [495, 68] on button "OK" at bounding box center [476, 71] width 38 height 26
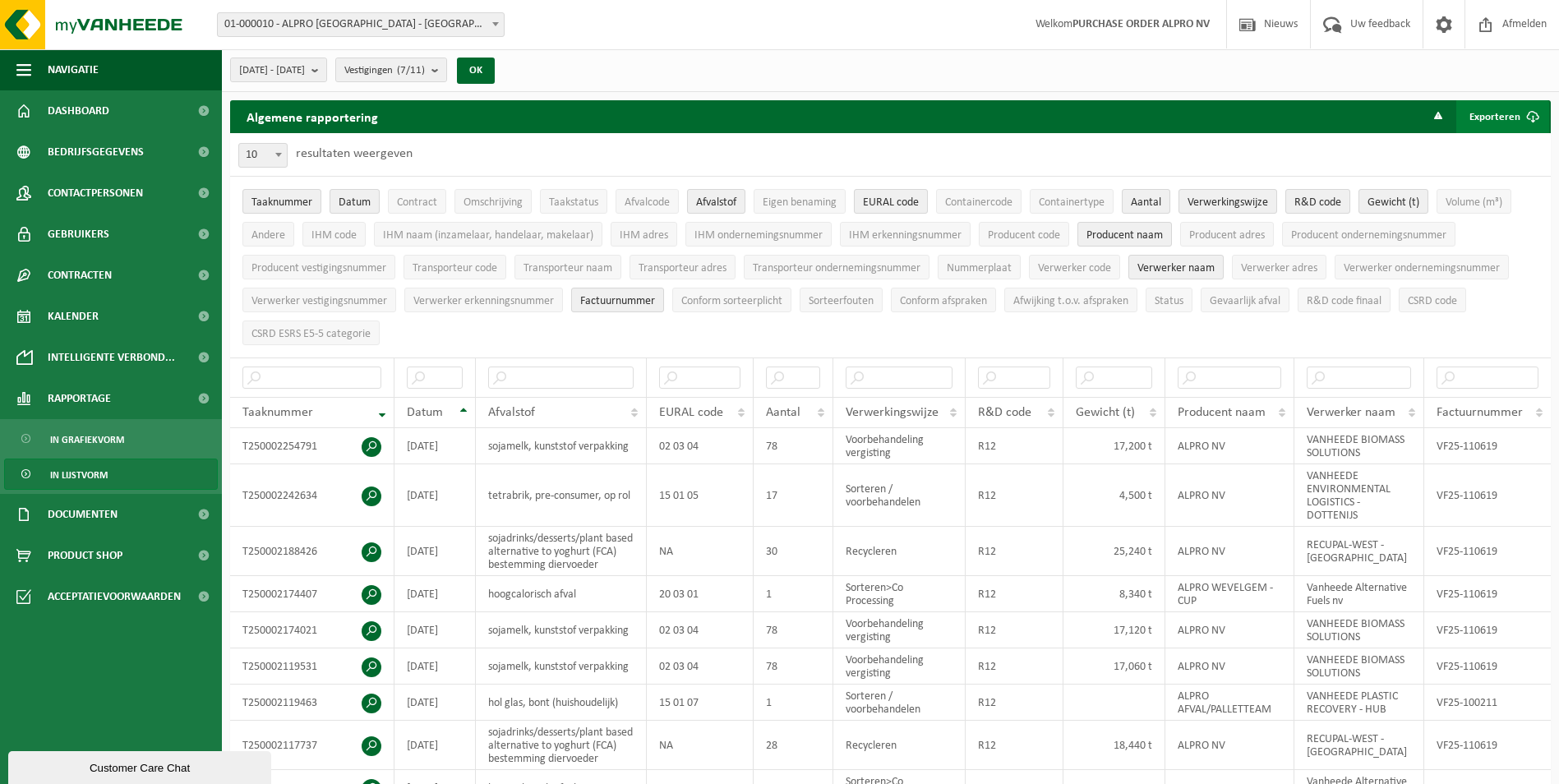
click at [1487, 116] on button "Exporteren" at bounding box center [1502, 117] width 93 height 33
click at [1488, 156] on link "Enkel mijn selectie" at bounding box center [1474, 149] width 148 height 33
